Goal: Task Accomplishment & Management: Use online tool/utility

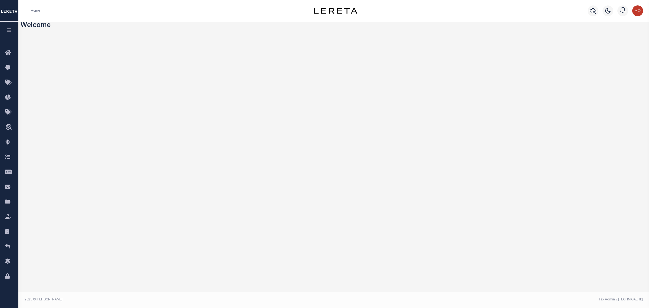
click at [9, 30] on icon "button" at bounding box center [9, 30] width 6 height 5
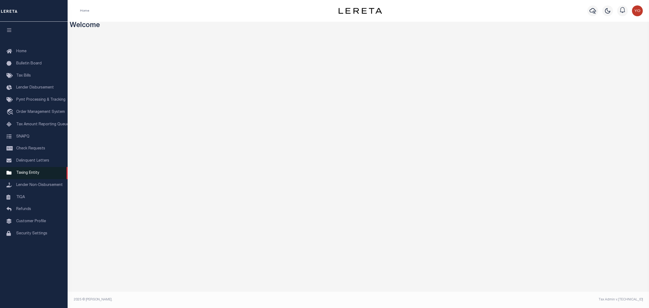
click at [33, 175] on span "Taxing Entity" at bounding box center [27, 173] width 23 height 4
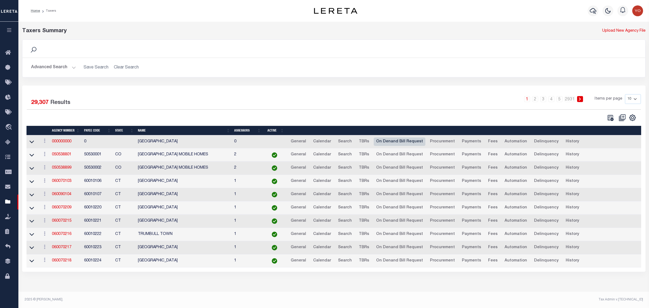
click at [397, 141] on link "On Denand Bill Request" at bounding box center [400, 141] width 52 height 9
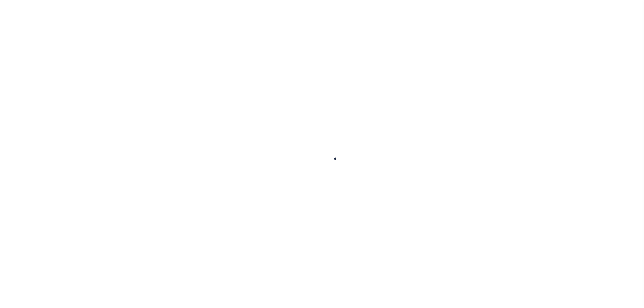
select select
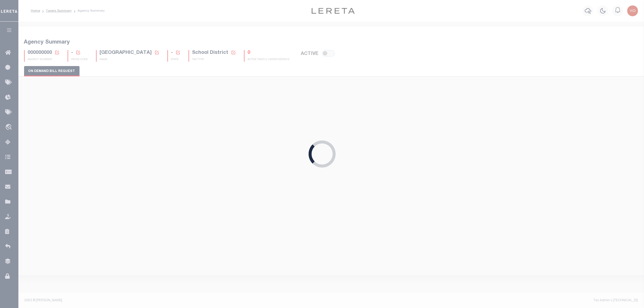
checkbox input "false"
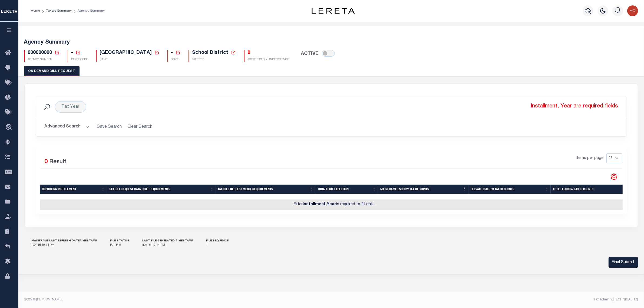
click at [537, 106] on p "Installment, Year are required fields" at bounding box center [574, 106] width 89 height 11
drag, startPoint x: 537, startPoint y: 106, endPoint x: 619, endPoint y: 105, distance: 82.7
click at [619, 105] on div "Tax Year Installment, Year are required fields Search" at bounding box center [331, 106] width 582 height 11
click at [87, 127] on button "Advanced Search" at bounding box center [67, 126] width 45 height 11
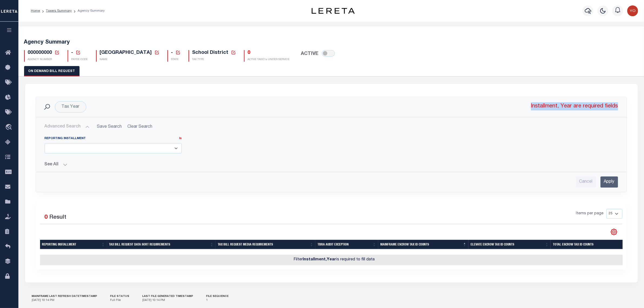
click at [177, 150] on select at bounding box center [113, 148] width 137 height 11
click at [65, 165] on button "See All" at bounding box center [331, 164] width 573 height 5
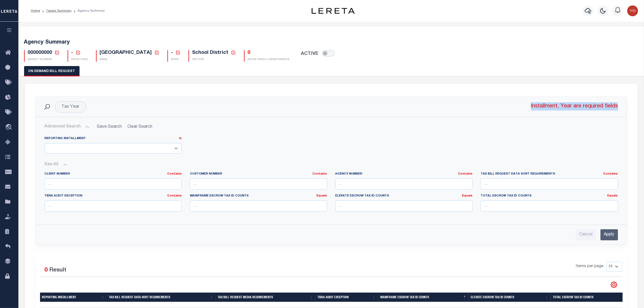
click at [65, 165] on button "See All" at bounding box center [331, 164] width 573 height 5
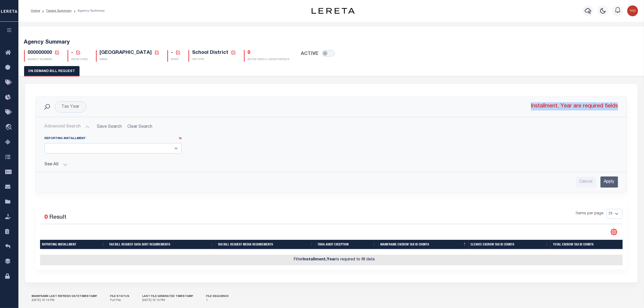
drag, startPoint x: 294, startPoint y: 263, endPoint x: 382, endPoint y: 261, distance: 88.7
click at [382, 261] on td "Filter Installment,Year is required to fill data" at bounding box center [334, 259] width 588 height 11
click at [10, 32] on icon "button" at bounding box center [9, 30] width 6 height 5
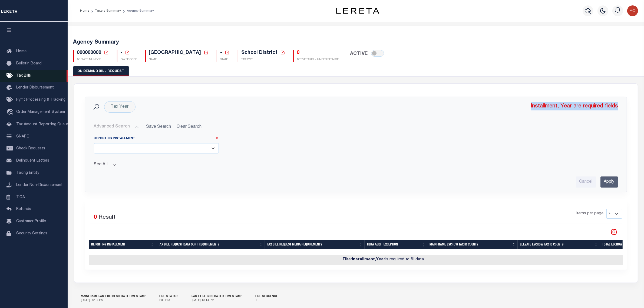
click at [19, 76] on span "Tax Bills" at bounding box center [23, 76] width 15 height 4
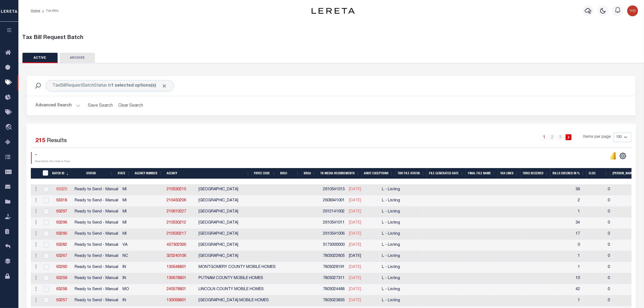
click at [63, 191] on link "63320" at bounding box center [61, 189] width 11 height 4
checkbox input "true"
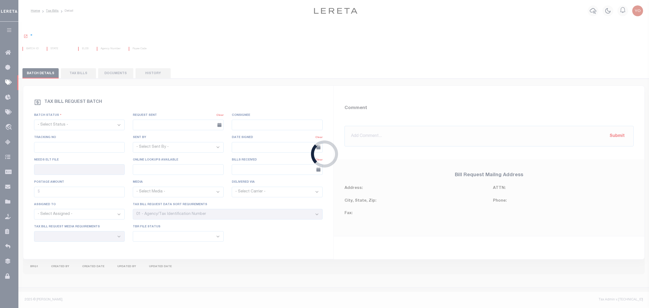
select select "RTS"
type input "No"
select select "27"
select select "20"
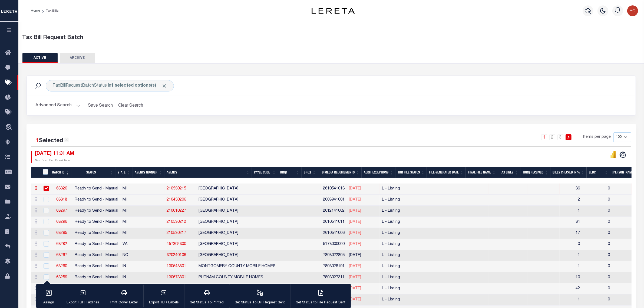
click at [80, 105] on h2 "Advanced Search Save Search Clear Search" at bounding box center [331, 105] width 600 height 11
click at [77, 106] on button "Advanced Search" at bounding box center [57, 105] width 45 height 11
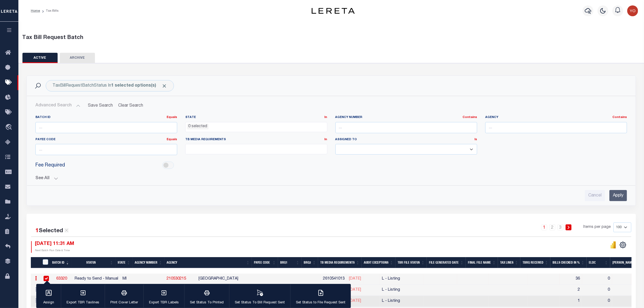
click at [258, 151] on ul at bounding box center [255, 147] width 141 height 7
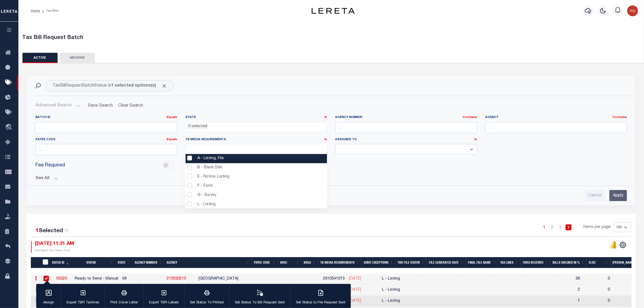
click at [191, 158] on li "A - Listing, File" at bounding box center [255, 158] width 141 height 9
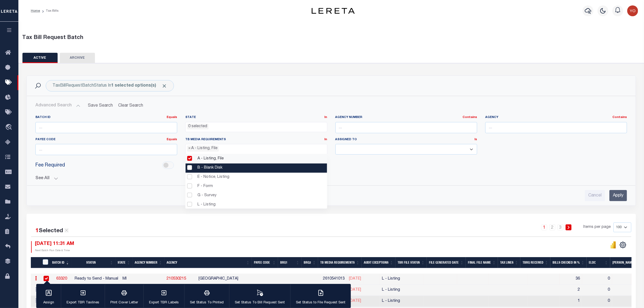
click at [191, 168] on li "B - Blank Disk" at bounding box center [255, 167] width 141 height 9
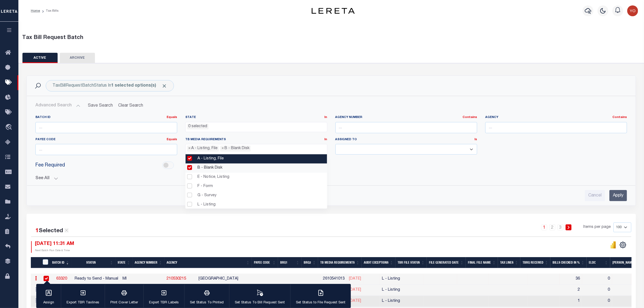
click at [189, 160] on li "A - Listing, File" at bounding box center [255, 158] width 141 height 9
select select "17"
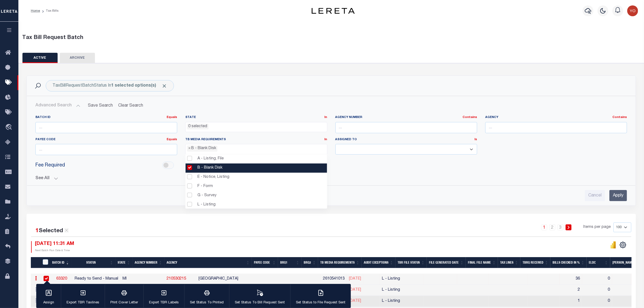
click at [189, 167] on li "B - Blank Disk" at bounding box center [255, 167] width 141 height 9
select select
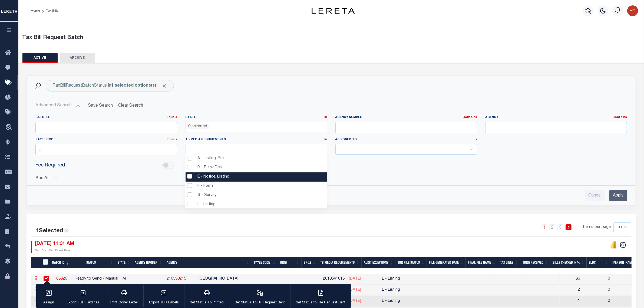
click at [424, 172] on div "See All BRQ1 On On After Before Between On On After Is" at bounding box center [330, 175] width 591 height 9
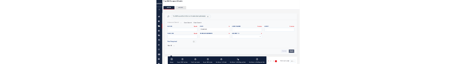
scroll to position [68, 0]
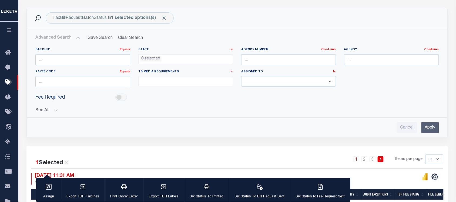
drag, startPoint x: 66, startPoint y: 164, endPoint x: 86, endPoint y: 157, distance: 20.3
click at [66, 164] on icon at bounding box center [66, 162] width 5 height 5
checkbox input "false"
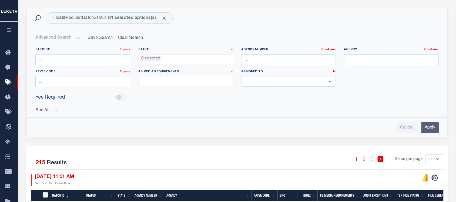
click at [181, 85] on span at bounding box center [185, 81] width 95 height 10
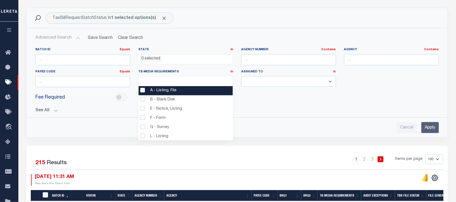
click at [269, 103] on div "Fee Required" at bounding box center [237, 98] width 412 height 12
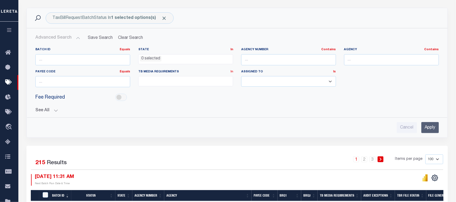
click at [232, 72] on link "In" at bounding box center [232, 71] width 3 height 3
click at [226, 105] on div "See All BRQ1 On On After Before Between On On After Is" at bounding box center [237, 108] width 404 height 9
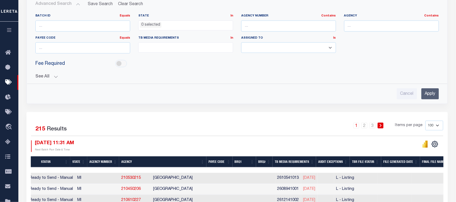
scroll to position [0, 0]
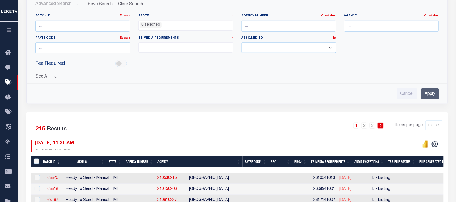
click at [228, 49] on ul at bounding box center [186, 46] width 94 height 7
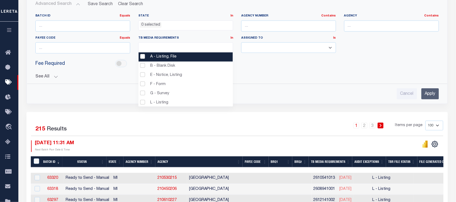
click at [228, 49] on ul at bounding box center [186, 46] width 94 height 7
